Goal: Information Seeking & Learning: Learn about a topic

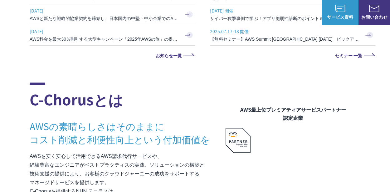
scroll to position [253, 0]
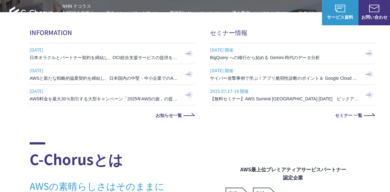
click at [85, 83] on link "2025.07.30 AWSと新たな戦略的協業契約を締結し、日本国内の中堅・中小企業でのAWS活用を加速" at bounding box center [112, 74] width 165 height 20
click at [94, 64] on link "2025.07.30 AWSと新たな戦略的協業契約を締結し、日本国内の中堅・中小企業でのAWS活用を加速" at bounding box center [112, 74] width 165 height 20
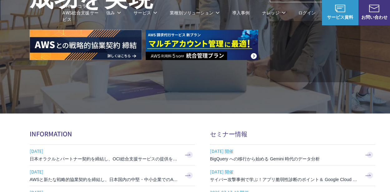
click at [113, 57] on img at bounding box center [86, 45] width 112 height 30
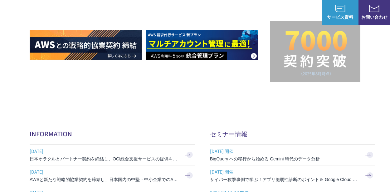
scroll to position [114, 0]
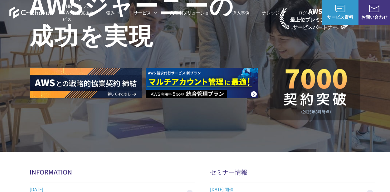
click at [149, 86] on img at bounding box center [202, 83] width 112 height 30
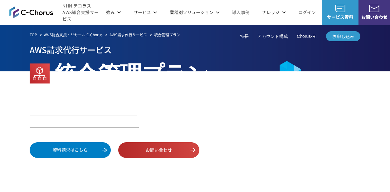
click at [238, 131] on div "AWS請求代行サービス 統合管理プラン AWS 利用料金 5 % 割引 AWS Organizations をご利用可能 24時間365日 AWS技術サポート…" at bounding box center [195, 100] width 331 height 115
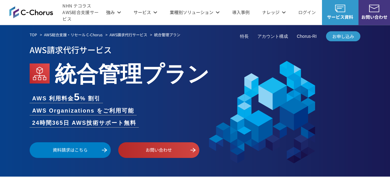
click at [91, 59] on em "統合管理プラン" at bounding box center [132, 72] width 155 height 32
click at [92, 73] on em "統合管理プラン" at bounding box center [132, 72] width 155 height 32
click at [245, 39] on link "特長" at bounding box center [244, 36] width 9 height 7
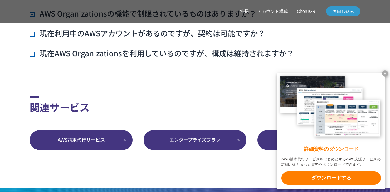
scroll to position [1734, 0]
click at [97, 55] on h3 "現在AWS Organizationsを利用しているのですが、構成は維持されますか？" at bounding box center [162, 53] width 264 height 11
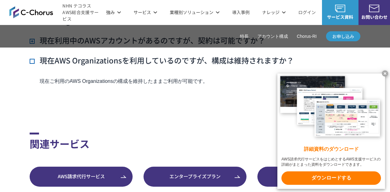
scroll to position [1726, 0]
click at [183, 80] on p "現在ご利用のAWS Organizationsの構成を維持したままご利用が可能です。" at bounding box center [200, 81] width 321 height 9
click at [67, 42] on h3 "現在利用中のAWSアカウントがあるのですが、契約は可能ですか？" at bounding box center [148, 40] width 236 height 11
click at [102, 64] on h3 "現在AWS Organizationsを利用しているのですが、構成は維持されますか？" at bounding box center [162, 60] width 264 height 11
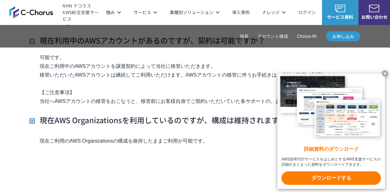
click at [232, 66] on p "可能です。 現在ご利用中のAWSアカウントを譲渡契約によって当社に移管いただきます。 移管いただいたAWSアカウントは継続してご利用いただけます。AWSアカウ…" at bounding box center [200, 83] width 321 height 61
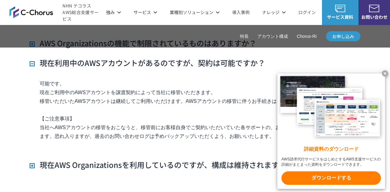
scroll to position [1704, 0]
click at [134, 66] on h3 "現在利用中のAWSアカウントがあるのですが、契約は可能ですか？" at bounding box center [148, 63] width 236 height 11
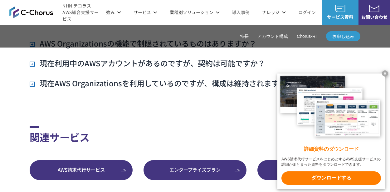
click at [99, 45] on h3 "AWS Organizationsの機能で制限されているものはありますか？" at bounding box center [143, 43] width 227 height 11
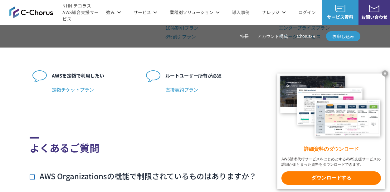
scroll to position [1513, 0]
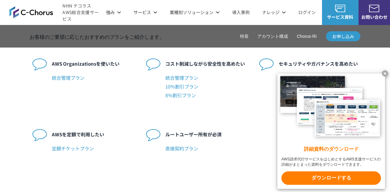
click at [94, 64] on p "AWS Organizationsを使いたい" at bounding box center [93, 63] width 82 height 9
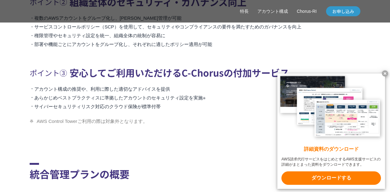
click at [85, 37] on li "権限管理やセキュリティ設定を統一、組織全体の統制が容易に" at bounding box center [195, 35] width 331 height 9
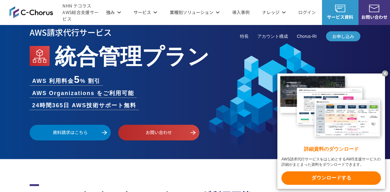
scroll to position [17, 0]
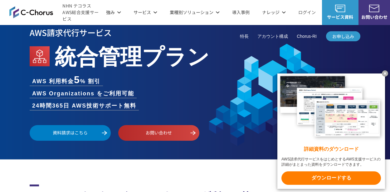
click at [73, 41] on em "統合管理プラン" at bounding box center [132, 55] width 155 height 32
click at [76, 49] on em "統合管理プラン" at bounding box center [132, 55] width 155 height 32
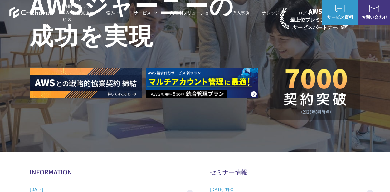
click at [238, 13] on link "導入事例" at bounding box center [240, 12] width 17 height 7
click at [121, 73] on img at bounding box center [86, 83] width 112 height 30
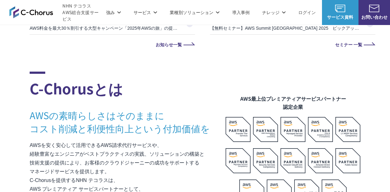
scroll to position [579, 0]
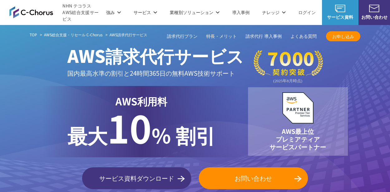
click at [65, 97] on div "AWS利用料 最大 最大 10 % 割引" at bounding box center [141, 121] width 198 height 71
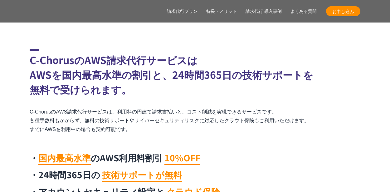
scroll to position [329, 0]
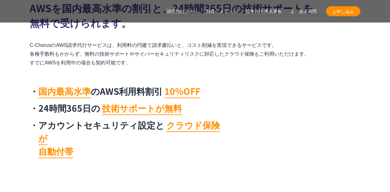
click at [95, 75] on div "C-ChorusのAWS請求代行サービスは AWSを国内最高水準の割引と、24時間365日の技術サポートを 無料で受けられます。 C-ChorusのAWS請求…" at bounding box center [195, 71] width 331 height 179
click at [87, 59] on p "C-ChorusのAWS請求代行サービスは、利用料の円建て請求書払いと、コスト削減を実現できるサービスです。 各種手数料もかからず、無料の技術サポートやサイバ…" at bounding box center [195, 54] width 331 height 26
click at [103, 46] on p "C-ChorusのAWS請求代行サービスは、利用料の円建て請求書払いと、コスト削減を実現できるサービスです。 各種手数料もかからず、無料の技術サポートやサイバ…" at bounding box center [195, 54] width 331 height 26
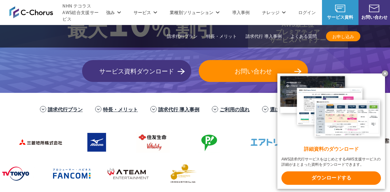
scroll to position [105, 0]
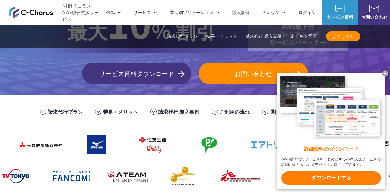
click at [104, 67] on link "サービス資料ダウンロード" at bounding box center [136, 73] width 109 height 22
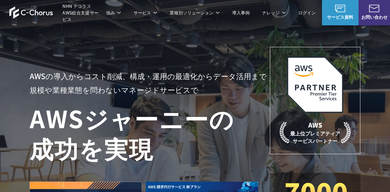
click at [95, 63] on div "AWSの導入からコスト削減、 構成・運用の最適化からデータ活用まで 規模や業種業態を問わない マネージドサービスで AWS ジャーニーの 成功を実現 AWS …" at bounding box center [195, 140] width 331 height 187
click at [92, 62] on div "AWSの導入からコスト削減、 構成・運用の最適化からデータ活用まで 規模や業種業態を問わない マネージドサービスで AWS ジャーニーの 成功を実現 AWS …" at bounding box center [195, 140] width 331 height 187
click at [80, 45] on div "AWSの導入からコスト削減、 構成・運用の最適化からデータ活用まで 規模や業種業態を問わない マネージドサービスで AWS ジャーニーの 成功を実現 AWS …" at bounding box center [195, 132] width 390 height 265
click at [89, 53] on div "AWSの導入からコスト削減、 構成・運用の最適化からデータ活用まで 規模や業種業態を問わない マネージドサービスで AWS ジャーニーの 成功を実現 AWS …" at bounding box center [195, 140] width 331 height 187
click at [154, 80] on p "AWSの導入からコスト削減、 構成・運用の最適化からデータ活用まで 規模や業種業態を問わない マネージドサービスで" at bounding box center [150, 82] width 240 height 27
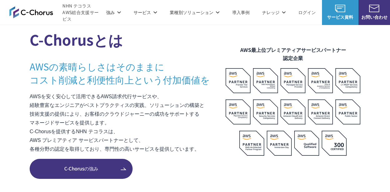
scroll to position [375, 0]
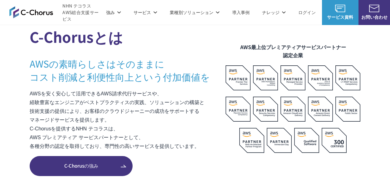
click at [242, 48] on figcaption "AWS最上位プレミアティアサービスパートナー 認定企業" at bounding box center [293, 51] width 135 height 16
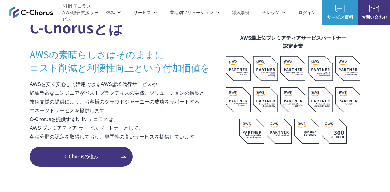
scroll to position [398, 0]
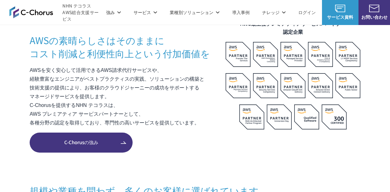
click at [197, 51] on h3 "AWSの素晴らしさはそのままに コスト削減と利便性向上という付加価値を" at bounding box center [128, 46] width 196 height 26
click at [95, 66] on p "AWSを安く安心して活用できるAWS請求代行サービスや、 経験豊富なエンジニアがベストプラクティスの実践、ソリューションの構築と 技術支援の提供により、お客様…" at bounding box center [128, 96] width 196 height 61
click at [84, 46] on h3 "AWSの素晴らしさはそのままに コスト削減と利便性向上という付加価値を" at bounding box center [128, 46] width 196 height 26
click at [121, 61] on div "C-Chorusとは AWSの素晴らしさはそのままに コスト削減と利便性向上という付加価値を AWSを安く安心して活用できるAWS請求代行サービスや、 経験豊…" at bounding box center [128, 63] width 196 height 133
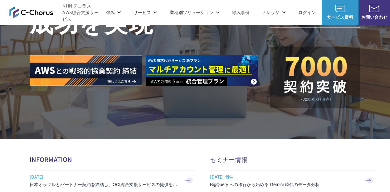
scroll to position [0, 0]
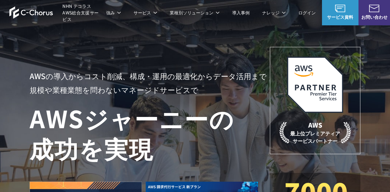
click at [105, 69] on p "AWSの導入からコスト削減、 構成・運用の最適化からデータ活用まで 規模や業種業態を問わない マネージドサービスで" at bounding box center [150, 82] width 240 height 27
click at [110, 66] on div "AWSの導入からコスト削減、 構成・運用の最適化からデータ活用まで 規模や業種業態を問わない マネージドサービスで AWS ジャーニーの 成功を実現 AWS …" at bounding box center [195, 140] width 331 height 187
click at [239, 136] on h1 "AWS ジャーニーの 成功を実現" at bounding box center [150, 133] width 240 height 60
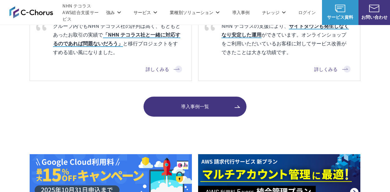
scroll to position [738, 0]
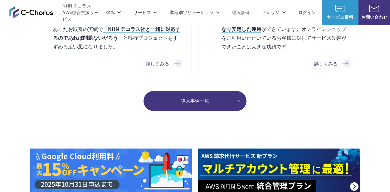
click at [100, 61] on p "詳しくみる" at bounding box center [109, 63] width 146 height 7
click at [88, 55] on div "株式会社タイトー 様 グループ内でもNHN テコラス社の評判は高く、もともとあったお取引の実績で 「NHN テコラス社と一緒に対応するのであれば問題ないだろう…" at bounding box center [111, 21] width 162 height 107
click at [95, 49] on p "グループ内でもNHN テコラス社の評判は高く、もともとあったお取引の実績で 「NHN テコラス社と一緒に対応するのであれば問題ないだろう」 と移行プロジェクト…" at bounding box center [109, 33] width 146 height 35
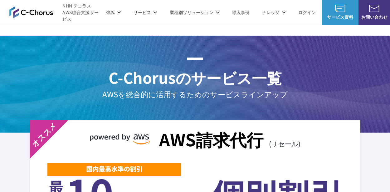
scroll to position [981, 0]
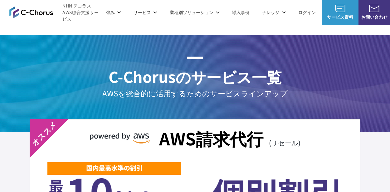
click at [111, 71] on h2 "C-Chorusのサービス一覧" at bounding box center [195, 71] width 390 height 31
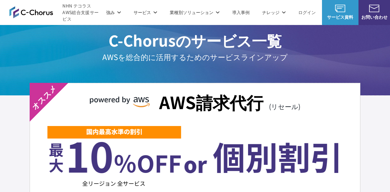
scroll to position [1017, 0]
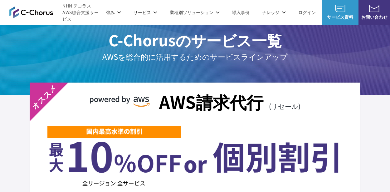
click at [96, 63] on div "C-Chorusのサービス一覧 AWSを総合的に活用するための サービスラインアップ" at bounding box center [195, 46] width 390 height 97
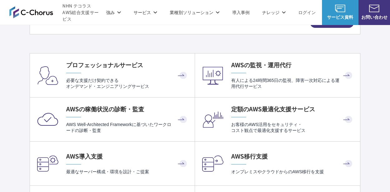
scroll to position [1220, 0]
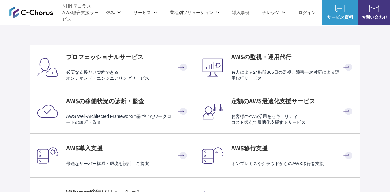
click at [103, 65] on div "プロフェッショナルサービス 必要な支援だけ契約できる オンデマンド・エンジニアリングサービス" at bounding box center [127, 66] width 122 height 29
click at [95, 45] on link "プロフェッショナルサービス 必要な支援だけ契約できる オンデマンド・エンジニアリングサービス" at bounding box center [112, 67] width 165 height 44
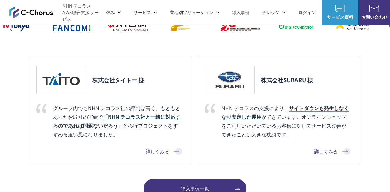
scroll to position [650, 0]
click at [223, 36] on div "規模や業種を問わず、 多くのお客様に選ばれています 物理とクラウドの両方に精通したNHN テコラスは、AWS以外にも Google Cloud や Oracl…" at bounding box center [195, 65] width 331 height 267
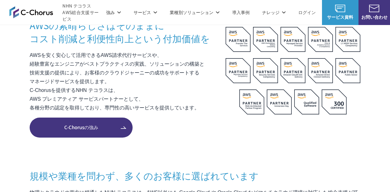
scroll to position [406, 0]
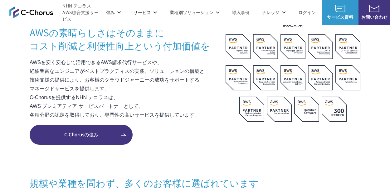
click at [92, 71] on p "AWSを安く安心して活用できるAWS請求代行サービスや、 経験豊富なエンジニアがベストプラクティスの実践、ソリューションの構築と 技術支援の提供により、お客様…" at bounding box center [128, 88] width 196 height 61
click at [106, 39] on h3 "AWSの素晴らしさはそのままに コスト削減と利便性向上という付加価値を" at bounding box center [128, 39] width 196 height 26
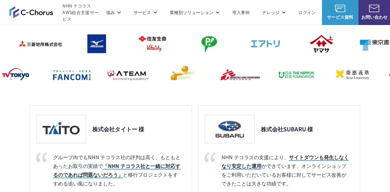
scroll to position [637, 0]
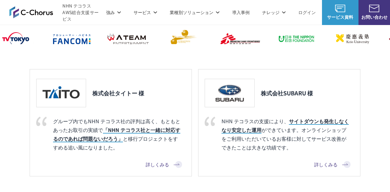
click at [127, 83] on div "株式会社タイトー 様" at bounding box center [109, 93] width 146 height 28
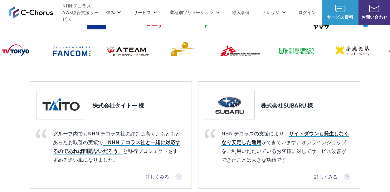
click at [101, 62] on div "規模や業種を問わず、 多くのお客様に選ばれています 物理とクラウドの両方に精通したNHN テコラスは、AWS以外にも Google Cloud や Oracl…" at bounding box center [195, 90] width 331 height 267
click at [120, 67] on div "規模や業種を問わず、 多くのお客様に選ばれています 物理とクラウドの両方に精通したNHN テコラスは、AWS以外にも Google Cloud や Oracl…" at bounding box center [195, 90] width 331 height 267
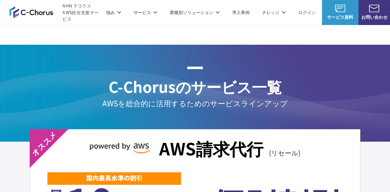
click at [144, 72] on h2 "C-Chorusのサービス一覧" at bounding box center [195, 81] width 390 height 31
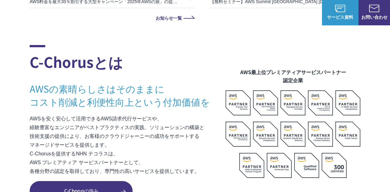
scroll to position [612, 0]
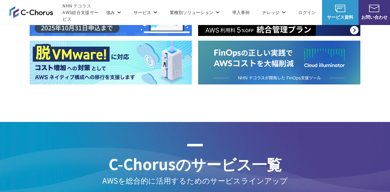
scroll to position [988, 0]
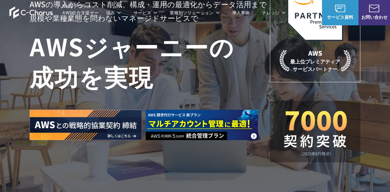
click at [110, 65] on h1 "AWS ジャーニーの 成功を実現" at bounding box center [150, 61] width 240 height 60
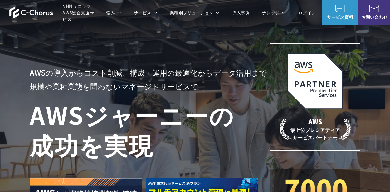
scroll to position [0, 0]
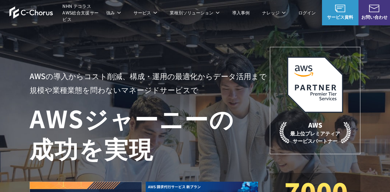
click at [102, 60] on div "AWSの導入からコスト削減、 構成・運用の最適化からデータ活用まで 規模や業種業態を問わない マネージドサービスで AWS ジャーニーの 成功を実現 AWS …" at bounding box center [195, 140] width 331 height 187
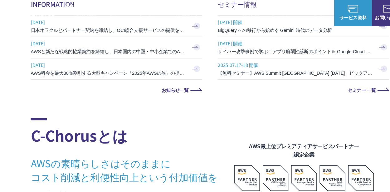
scroll to position [301, 0]
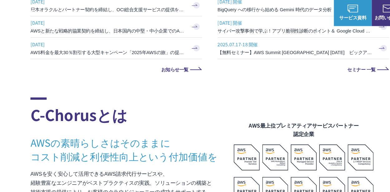
click at [78, 52] on h3 "AWS料金を最大30％割引する大型キャンペーン「2025年AWSの旅」の提供を開始" at bounding box center [105, 50] width 150 height 6
click at [104, 131] on h3 "AWSの素晴らしさはそのままに コスト削減と利便性向上という付加価値を" at bounding box center [128, 144] width 196 height 26
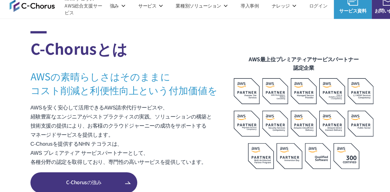
click at [91, 50] on h2 "C-Chorusとは" at bounding box center [128, 50] width 196 height 27
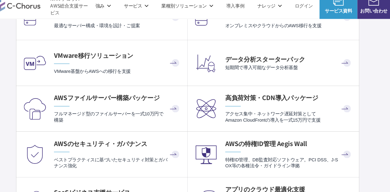
scroll to position [1355, 0]
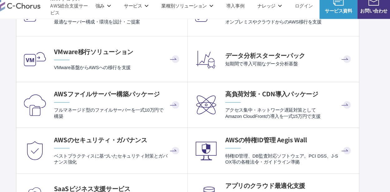
click at [88, 53] on h4 "VMware移行ソリューション" at bounding box center [127, 56] width 122 height 8
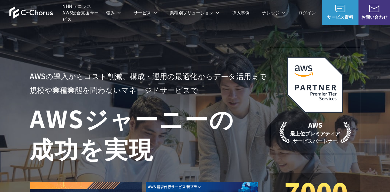
click at [229, 126] on h1 "AWS ジャーニーの 成功を実現" at bounding box center [150, 133] width 240 height 60
click at [106, 59] on div "AWSの導入からコスト削減、 構成・運用の最適化からデータ活用まで 規模や業種業態を問わない マネージドサービスで AWS ジャーニーの 成功を実現 AWS …" at bounding box center [195, 140] width 331 height 187
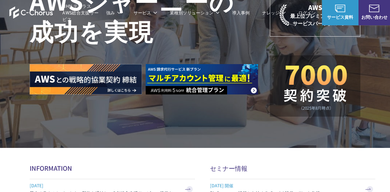
scroll to position [141, 0]
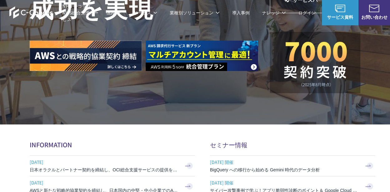
click at [183, 41] on img at bounding box center [202, 56] width 112 height 30
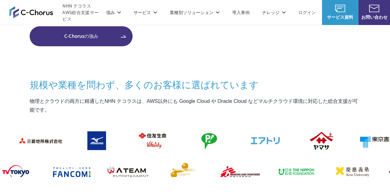
click at [83, 53] on section "C-Chorusとは AWSの素晴らしさはそのままに コスト削減と利便性向上という付加価値を AWSを安く安心して活用できるAWS請求代行サービスや、 経験豊…" at bounding box center [195, 117] width 390 height 454
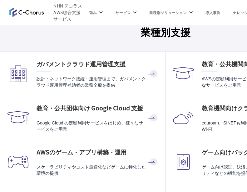
scroll to position [1786, 0]
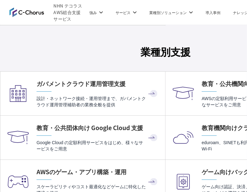
click at [105, 59] on div "AWS請求代行 (リセール) AWS請求代行 プロフェッショナルサービス 必要な支援だけ契約できる オンデマンド・エンジニアリングサービス AWSの監視・運用…" at bounding box center [165, 37] width 331 height 1460
click at [85, 56] on h3 "業種別支援" at bounding box center [165, 51] width 331 height 15
click at [92, 56] on div "AWS請求代行 (リセール) AWS請求代行 プロフェッショナルサービス 必要な支援だけ契約できる オンデマンド・エンジニアリングサービス AWSの監視・運用…" at bounding box center [165, 37] width 331 height 1460
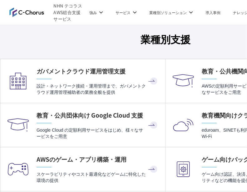
click at [111, 87] on p "設計・ネットワーク接続・運用管理まで、ガバメントクラウド運用管理補助者の業務全般を提供" at bounding box center [98, 89] width 122 height 12
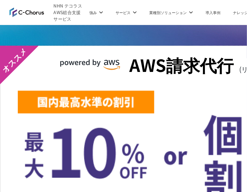
click at [100, 61] on img at bounding box center [90, 64] width 60 height 11
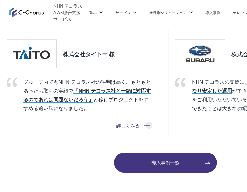
scroll to position [669, 0]
click at [113, 81] on p "グループ内でもNHN テコラス社の評判は高く、もともとあったお取引の実績で 「NHN テコラス社と一緒に対応するのであれば問題ないだろう」 と移行プロジェクト…" at bounding box center [80, 94] width 146 height 35
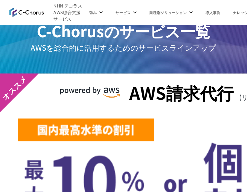
scroll to position [1022, 0]
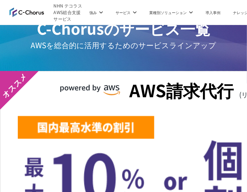
click at [104, 59] on div "C-Chorusのサービス一覧 AWSを総合的に活用するための サービスラインアップ" at bounding box center [123, 35] width 247 height 97
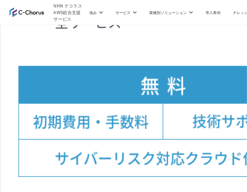
scroll to position [1261, 0]
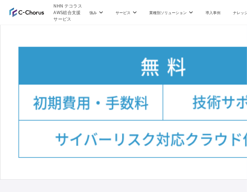
click at [101, 59] on img at bounding box center [165, 15] width 295 height 283
click at [110, 48] on img at bounding box center [165, 15] width 295 height 283
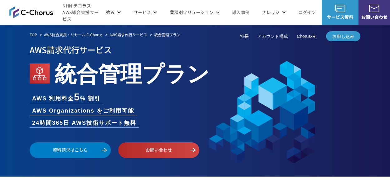
click at [207, 56] on h1 "統合管理プラン" at bounding box center [195, 72] width 331 height 32
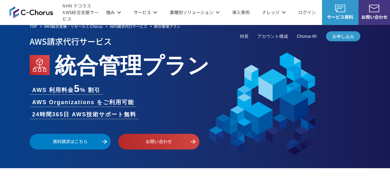
scroll to position [16, 0]
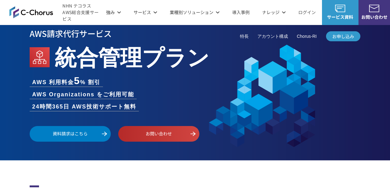
copy em "管理"
click at [87, 53] on em "統合管理プラン" at bounding box center [132, 56] width 155 height 32
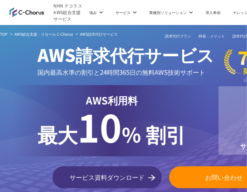
click at [183, 49] on span "AWS請求代行サービス" at bounding box center [126, 54] width 176 height 25
click at [93, 58] on span "AWS請求代行サービス" at bounding box center [126, 54] width 176 height 25
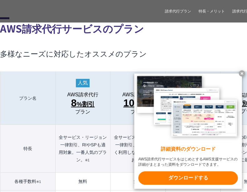
scroll to position [669, 0]
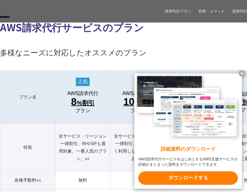
click at [103, 70] on th "AWS請求代行 8 %割引 プラン" at bounding box center [82, 96] width 55 height 53
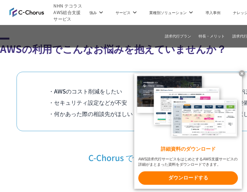
scroll to position [491, 0]
click at [115, 108] on li "・何かあった際の相談先がほしい" at bounding box center [95, 113] width 94 height 11
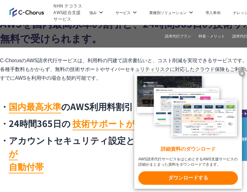
click at [90, 76] on p "C-ChorusのAWS請求代行サービスは、利用料の円建て請求書払いと、コスト削減を実現できるサービスです。 各種手数料もかからず、無料の技術サポートやサイバ…" at bounding box center [165, 69] width 331 height 26
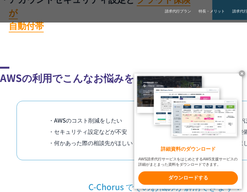
scroll to position [463, 0]
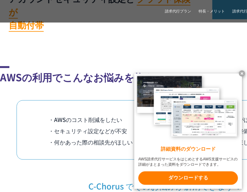
click at [207, 66] on h2 "AWSの利用でこんなお悩みを抱えていませんか？" at bounding box center [165, 75] width 331 height 18
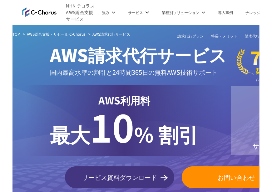
scroll to position [21, 0]
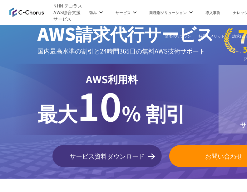
click at [87, 41] on span "AWS請求代行サービス" at bounding box center [126, 33] width 176 height 25
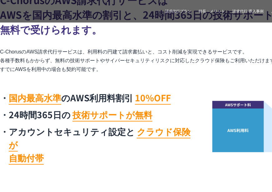
scroll to position [312, 0]
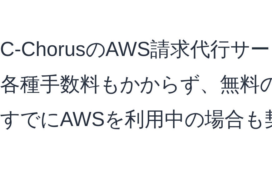
click at [23, 70] on p "C-ChorusのAWS請求代行サービスは、利用料の円建て請求書払いと、コスト削減を実現できるサービスです。 各種手数料もかからず、無料の技術サポートやサイバ…" at bounding box center [165, 79] width 331 height 26
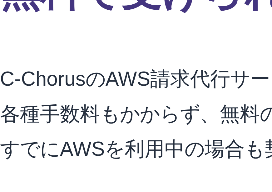
click at [25, 66] on p "C-ChorusのAWS請求代行サービスは、利用料の円建て請求書払いと、コスト削減を実現できるサービスです。 各種手数料もかからず、無料の技術サポートやサイバ…" at bounding box center [165, 79] width 331 height 26
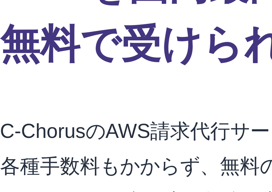
click at [21, 52] on h2 "C-ChorusのAWS請求代行サービスは AWSを国内最高水準の割引と、24時間365日の技術サポートを 無料で受けられます。" at bounding box center [165, 31] width 331 height 48
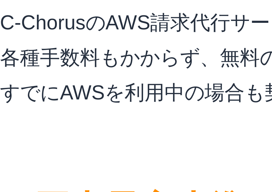
click at [57, 70] on p "C-ChorusのAWS請求代行サービスは、利用料の円建て請求書払いと、コスト削減を実現できるサービスです。 各種手数料もかからず、無料の技術サポートやサイバ…" at bounding box center [165, 79] width 331 height 26
click at [24, 77] on p "C-ChorusのAWS請求代行サービスは、利用料の円建て請求書払いと、コスト削減を実現できるサービスです。 各種手数料もかからず、無料の技術サポートやサイバ…" at bounding box center [165, 79] width 331 height 26
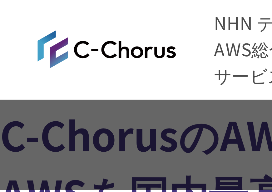
scroll to position [289, 0]
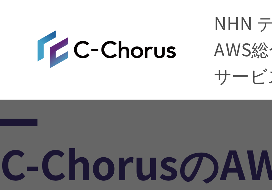
click at [24, 15] on img at bounding box center [26, 12] width 35 height 10
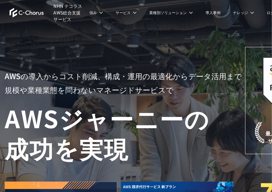
click at [258, 24] on li "ナレッジ ナレッジ ホワイトペーパー AWS・Google Cloud コラム TechBlog メールマガジン IT Tips Magazine 資料を請求…" at bounding box center [244, 12] width 34 height 25
click at [117, 70] on link "資料を請求する" at bounding box center [83, 76] width 100 height 15
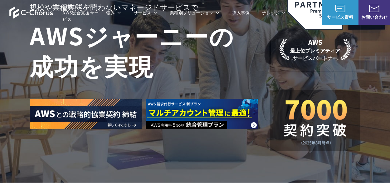
click at [95, 67] on h1 "AWS ジャーニーの 成功を実現" at bounding box center [150, 50] width 240 height 60
click at [86, 61] on h1 "AWS ジャーニーの 成功を実現" at bounding box center [150, 50] width 240 height 60
click at [101, 75] on h1 "AWS ジャーニーの 成功を実現" at bounding box center [150, 50] width 240 height 60
click at [94, 60] on h1 "AWS ジャーニーの 成功を実現" at bounding box center [150, 50] width 240 height 60
click at [187, 37] on h1 "AWS ジャーニーの 成功を実現" at bounding box center [150, 50] width 240 height 60
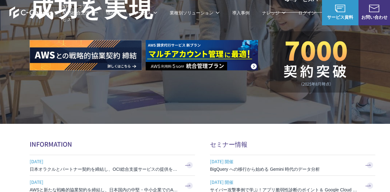
scroll to position [161, 0]
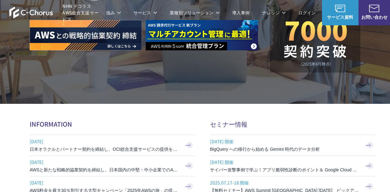
click at [226, 124] on h2 "セミナー情報" at bounding box center [292, 123] width 165 height 9
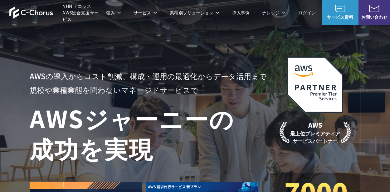
click at [95, 74] on p "AWSの導入からコスト削減、 構成・運用の最適化からデータ活用まで 規模や業種業態を問わない マネージドサービスで" at bounding box center [150, 82] width 240 height 27
click at [105, 58] on div "AWSの導入からコスト削減、 構成・運用の最適化からデータ活用まで 規模や業種業態を問わない マネージドサービスで AWS ジャーニーの 成功を実現 AWS …" at bounding box center [195, 140] width 331 height 187
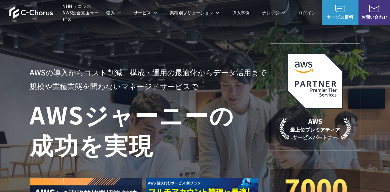
scroll to position [20, 0]
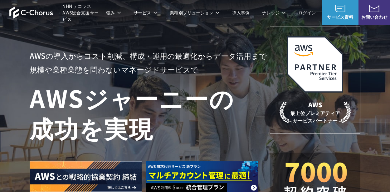
click at [111, 82] on h1 "AWS ジャーニーの 成功を実現" at bounding box center [150, 112] width 240 height 60
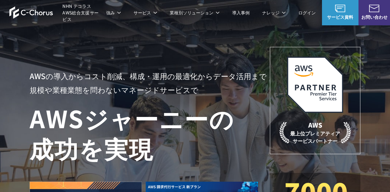
click at [81, 51] on div "AWSの導入からコスト削減、 構成・運用の最適化からデータ活用まで 規模や業種業態を問わない マネージドサービスで AWS ジャーニーの 成功を実現 AWS …" at bounding box center [195, 140] width 331 height 187
click at [87, 49] on div "AWSの導入からコスト削減、 構成・運用の最適化からデータ活用まで 規模や業種業態を問わない マネージドサービスで AWS ジャーニーの 成功を実現 AWS …" at bounding box center [195, 140] width 331 height 187
click at [144, 80] on p "AWSの導入からコスト削減、 構成・運用の最適化からデータ活用まで 規模や業種業態を問わない マネージドサービスで" at bounding box center [150, 82] width 240 height 27
click at [111, 69] on p "AWSの導入からコスト削減、 構成・運用の最適化からデータ活用まで 規模や業種業態を問わない マネージドサービスで" at bounding box center [150, 82] width 240 height 27
click at [106, 60] on div "AWSの導入からコスト削減、 構成・運用の最適化からデータ活用まで 規模や業種業態を問わない マネージドサービスで AWS ジャーニーの 成功を実現 AWS …" at bounding box center [195, 140] width 331 height 187
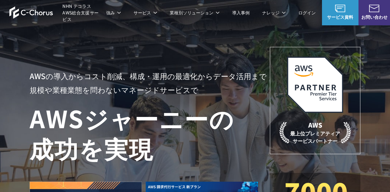
click at [108, 49] on div "AWSの導入からコスト削減、 構成・運用の最適化からデータ活用まで 規模や業種業態を問わない マネージドサービスで AWS ジャーニーの 成功を実現 AWS …" at bounding box center [195, 140] width 331 height 187
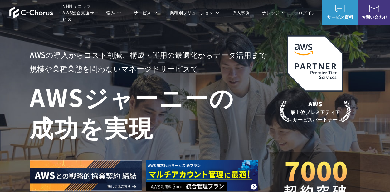
click at [103, 65] on p "AWSの導入からコスト削減、 構成・運用の最適化からデータ活用まで 規模や業種業態を問わない マネージドサービスで" at bounding box center [150, 61] width 240 height 27
click at [105, 63] on p "AWSの導入からコスト削減、 構成・運用の最適化からデータ活用まで 規模や業種業態を問わない マネージドサービスで" at bounding box center [150, 61] width 240 height 27
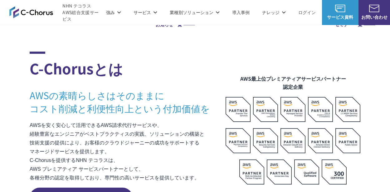
scroll to position [344, 0]
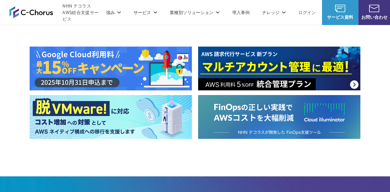
click at [92, 50] on img at bounding box center [111, 68] width 162 height 44
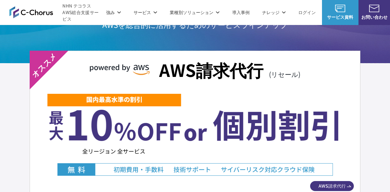
scroll to position [1089, 0]
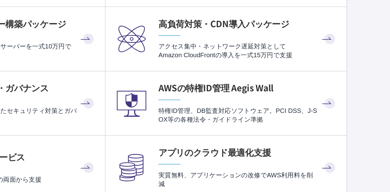
click at [177, 109] on link "AWSのセキュリティ・ガバナンス ベストプラクティスに基づいたセキュリティ対策とガバナンス強化" at bounding box center [112, 131] width 165 height 44
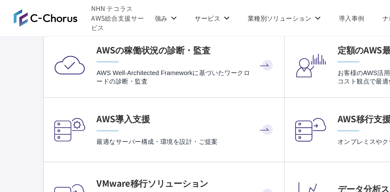
scroll to position [1183, 0]
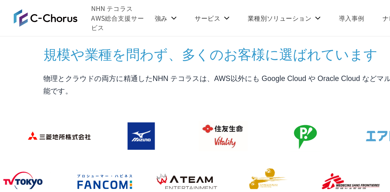
scroll to position [551, 0]
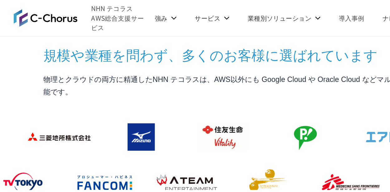
click at [59, 42] on h3 "規模や業種を問わず、 多くのお客様に選ばれています" at bounding box center [195, 37] width 331 height 13
click at [71, 43] on div "規模や業種を問わず、 多くのお客様に選ばれています 物理とクラウドの両方に精通したNHN テコラスは、AWS以外にも Google Cloud や Oracl…" at bounding box center [195, 164] width 331 height 267
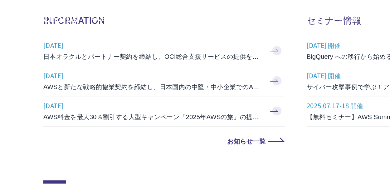
scroll to position [0, 0]
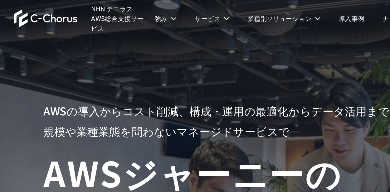
click at [114, 56] on div "AWSの導入からコスト削減、 構成・運用の最適化からデータ活用まで 規模や業種業態を問わない マネージドサービスで AWS ジャーニーの 成功を実現 AWS …" at bounding box center [195, 140] width 331 height 187
click at [71, 41] on div "AWSの導入からコスト削減、 構成・運用の最適化からデータ活用まで 規模や業種業態を問わない マネージドサービスで AWS ジャーニーの 成功を実現 AWS …" at bounding box center [195, 132] width 390 height 265
click at [154, 24] on li "サービス サービス Amazon Web Service（AWS） AWS請求代行サービス 8%割引 / 10%割引 / 個別割引プラン 統合管理プラン 定額…" at bounding box center [145, 12] width 36 height 25
click at [177, 62] on p "AWSの監視・運用代行" at bounding box center [149, 62] width 72 height 6
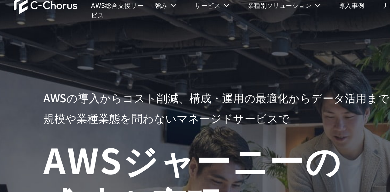
click at [53, 46] on div "Amazon Web Service（AWS） AWS請求代行サービス 8%割引 / 10%割引 / 個別割引プラン 統合管理プラン 定額チケットプラン AW…" at bounding box center [142, 118] width 239 height 169
click at [183, 30] on div "Amazon Web Service（AWS） AWS請求代行サービス 8%割引 / 10%割引 / 個別割引プラン 統合管理プラン 定額チケットプラン AW…" at bounding box center [195, 140] width 390 height 230
click at [168, 55] on dt "マネージドサービス" at bounding box center [149, 53] width 72 height 6
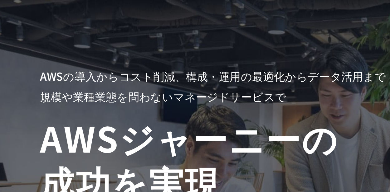
click at [180, 50] on dt "マネージドサービス" at bounding box center [149, 53] width 72 height 6
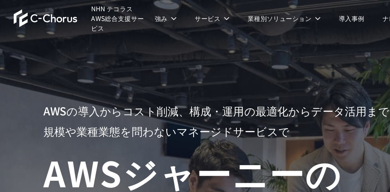
click at [77, 51] on link "AWS請求代行サービス" at bounding box center [57, 53] width 44 height 6
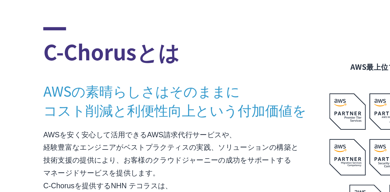
scroll to position [331, 0]
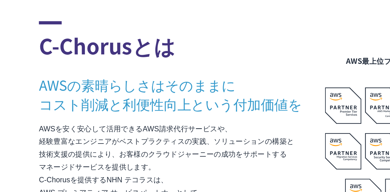
click at [75, 92] on link "AWS Marketplace割引サービス" at bounding box center [65, 90] width 61 height 6
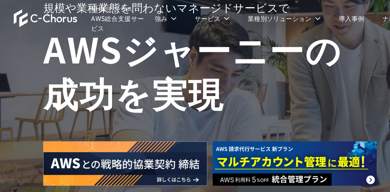
scroll to position [0, 0]
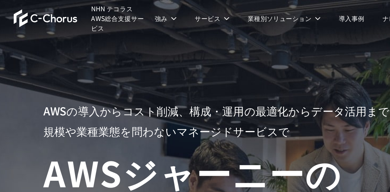
click at [107, 20] on li "強み 強み C-Chorusの強み 管理ポータル 開発ロードマップ C-Chorusのサポート 資料を請求する まずは相談する" at bounding box center [113, 12] width 27 height 25
click at [59, 37] on link "C-Chorusの強み" at bounding box center [55, 37] width 32 height 6
click at [70, 40] on link "C-Chorusの強み" at bounding box center [55, 37] width 32 height 6
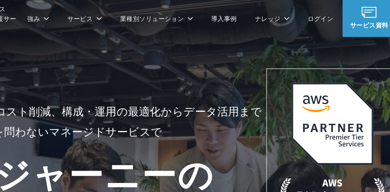
click at [149, 38] on dt "管理ポータル" at bounding box center [153, 37] width 72 height 6
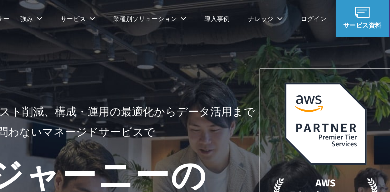
click at [164, 38] on dt "管理ポータル" at bounding box center [153, 37] width 72 height 6
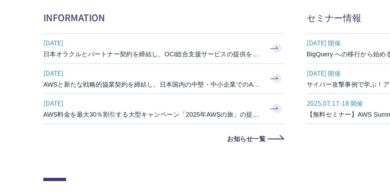
click at [62, 106] on link "[DATE] AWSと新たな戦略的協業契約を締結し、日本国内の中堅・中小企業でのAWS活用を加速" at bounding box center [112, 114] width 165 height 20
click at [61, 115] on h3 "AWSと新たな戦略的協業契約を締結し、日本国内の中堅・中小企業でのAWS活用を加速" at bounding box center [105, 118] width 150 height 6
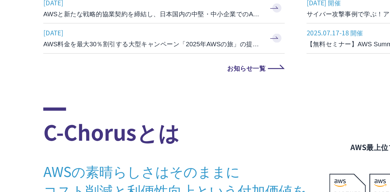
scroll to position [261, 0]
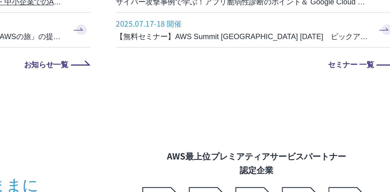
click at [198, 105] on div "INFORMATION [DATE] 日本オラクルとパートナー契約を締結し、OCI総合支援サービスの提供を開始 [DATE] AWSと新たな戦略的協業契約を締…" at bounding box center [195, 64] width 331 height 89
click at [200, 105] on div "INFORMATION [DATE] 日本オラクルとパートナー契約を締結し、OCI総合支援サービスの提供を開始 [DATE] AWSと新たな戦略的協業契約を締…" at bounding box center [195, 64] width 331 height 89
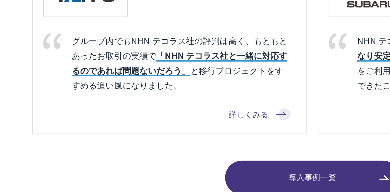
scroll to position [561, 0]
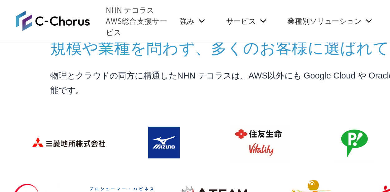
click at [55, 37] on div "規模や業種を問わず、 多くのお客様に選ばれています 物理とクラウドの両方に精通したNHN テコラスは、AWS以外にも Google Cloud や Oracl…" at bounding box center [195, 154] width 331 height 267
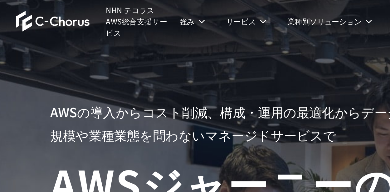
scroll to position [0, 0]
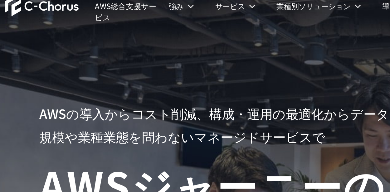
click at [60, 53] on div "AWSの導入からコスト削減、 構成・運用の最適化からデータ活用まで 規模や業種業態を問わない マネージドサービスで AWS ジャーニーの 成功を実現 AWS …" at bounding box center [195, 140] width 331 height 187
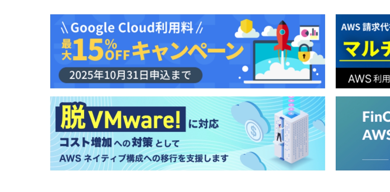
scroll to position [800, 0]
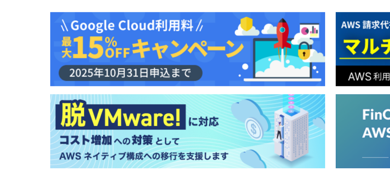
click at [49, 115] on img at bounding box center [111, 107] width 162 height 44
